Goal: Task Accomplishment & Management: Manage account settings

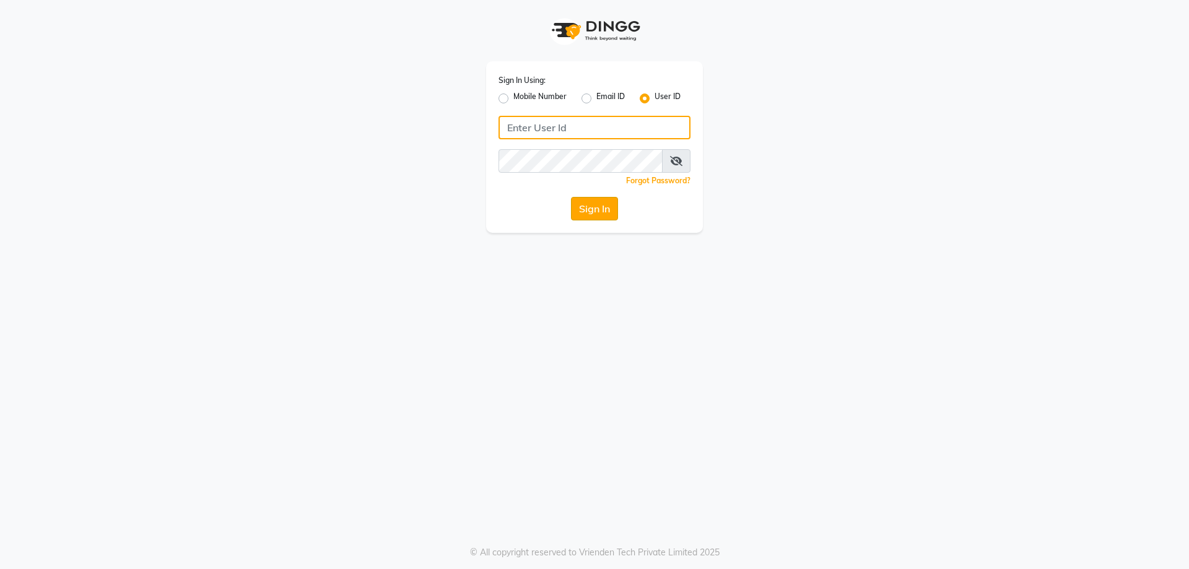
type input "kunal@123"
click at [583, 208] on button "Sign In" at bounding box center [594, 209] width 47 height 24
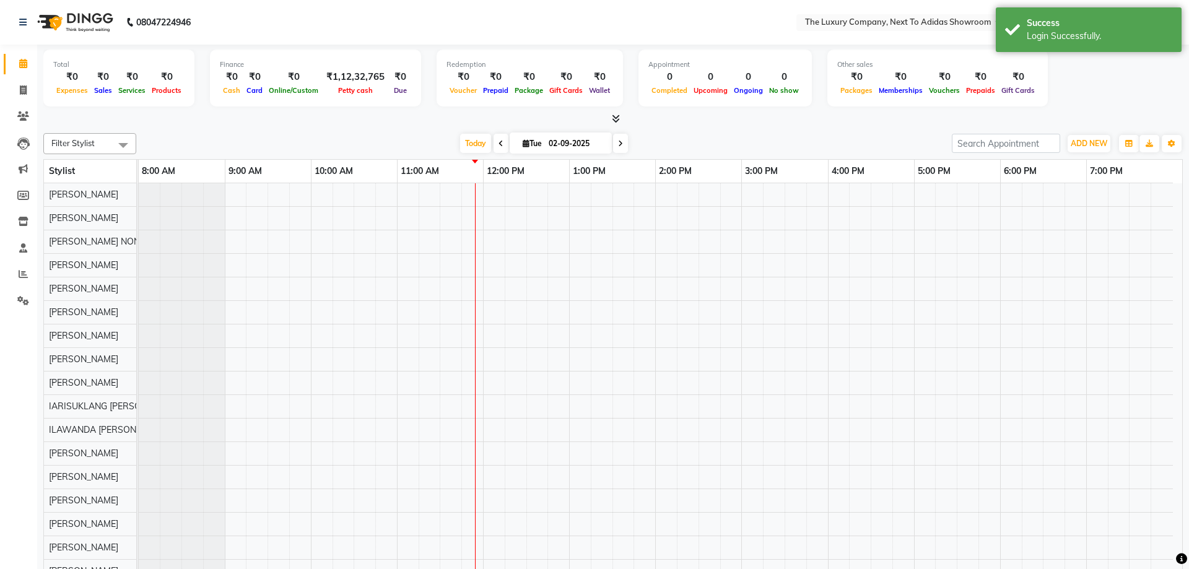
select select "en"
